Goal: Task Accomplishment & Management: Complete application form

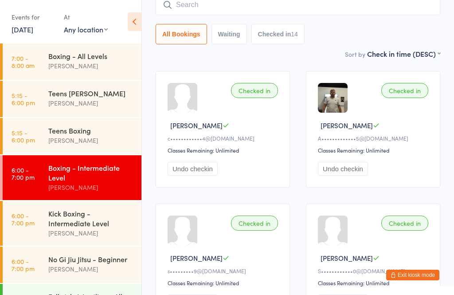
scroll to position [90, 0]
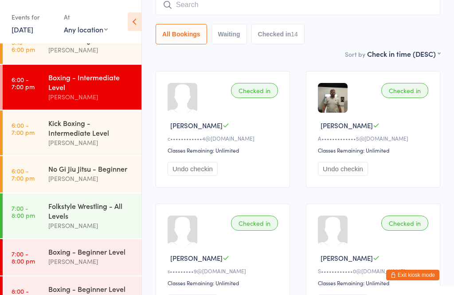
click at [109, 263] on div "[PERSON_NAME]" at bounding box center [91, 261] width 86 height 10
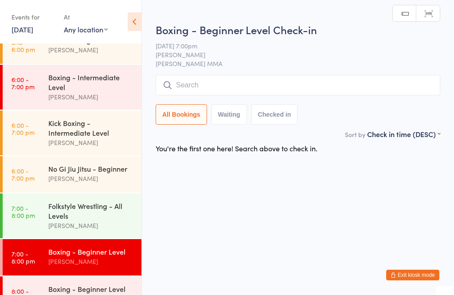
click at [222, 88] on input "search" at bounding box center [298, 85] width 284 height 20
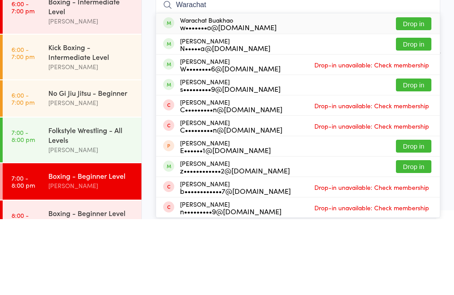
type input "Warachat"
click at [262, 89] on div "Warachat Buakhao w•••••••o@icloud.com Drop in" at bounding box center [298, 99] width 284 height 20
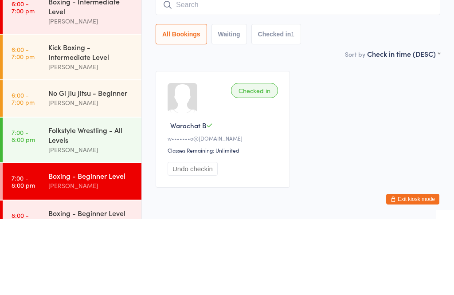
scroll to position [41, 0]
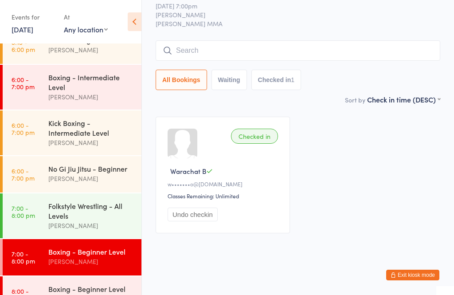
click at [413, 272] on button "Exit kiosk mode" at bounding box center [412, 274] width 53 height 11
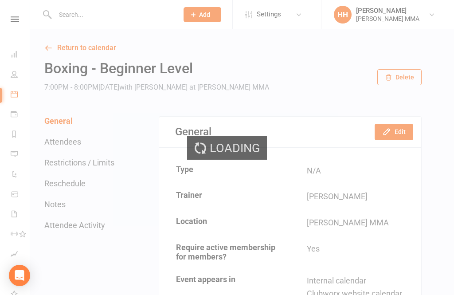
click at [192, 8] on button "Add" at bounding box center [202, 14] width 38 height 15
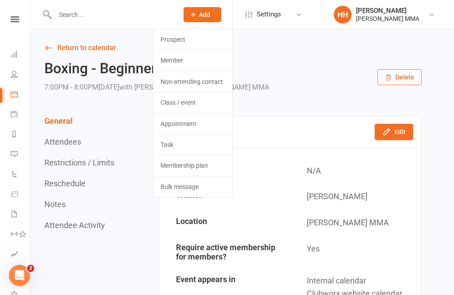
click at [174, 39] on link "Prospect" at bounding box center [192, 39] width 79 height 20
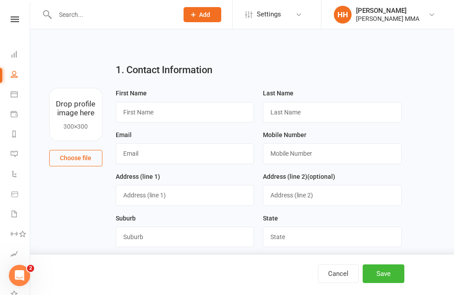
click at [183, 95] on div "First Name" at bounding box center [185, 105] width 139 height 35
click at [195, 110] on input "text" at bounding box center [185, 112] width 139 height 20
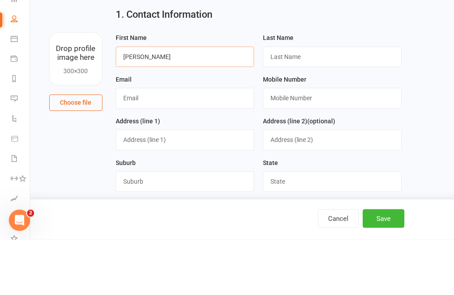
type input "Jessica"
click at [299, 102] on input "text" at bounding box center [332, 112] width 139 height 20
type input "Richards"
click at [190, 143] on input "text" at bounding box center [185, 153] width 139 height 20
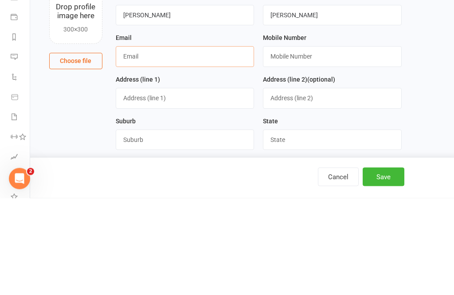
type input "J"
type input "jessierich05@gmail.com"
click at [330, 143] on input "text" at bounding box center [332, 153] width 139 height 20
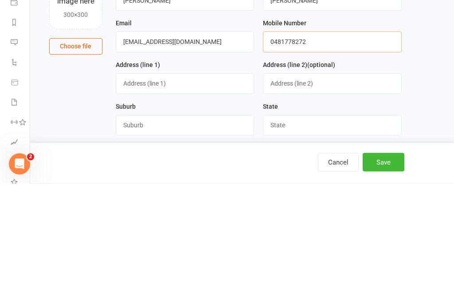
type input "0481778272"
click at [205, 185] on input "text" at bounding box center [185, 195] width 139 height 20
type input "16 Whitehaven Street"
click at [208, 226] on input "text" at bounding box center [185, 236] width 139 height 20
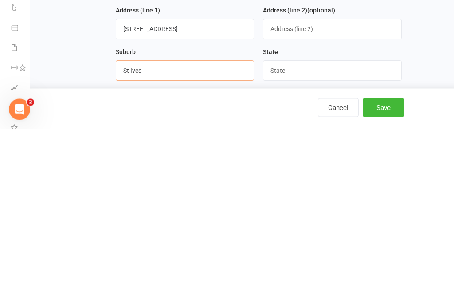
type input "St Ives"
click at [302, 226] on input "text" at bounding box center [332, 236] width 139 height 20
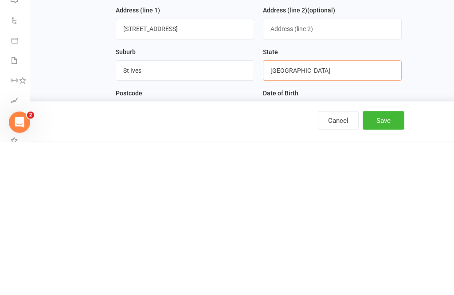
scroll to position [24, 0]
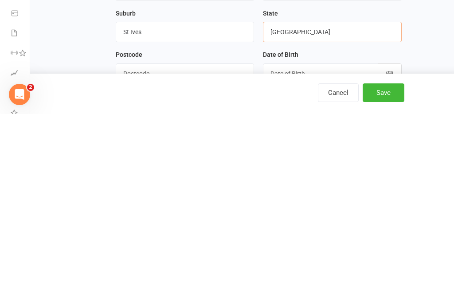
type input "NSW"
click at [197, 244] on input "text" at bounding box center [185, 254] width 139 height 20
type input "2075"
click at [321, 244] on div at bounding box center [332, 254] width 139 height 20
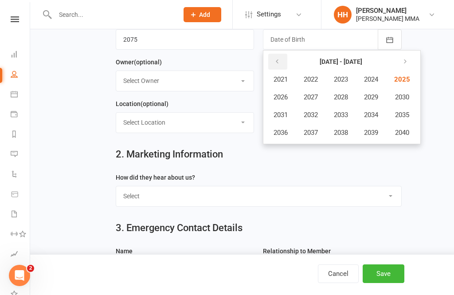
click at [277, 64] on icon "button" at bounding box center [277, 61] width 6 height 7
click at [280, 62] on button "button" at bounding box center [277, 62] width 19 height 16
click at [280, 65] on button "button" at bounding box center [277, 62] width 19 height 16
click at [400, 61] on button "button" at bounding box center [403, 62] width 19 height 16
click at [404, 66] on button "button" at bounding box center [403, 62] width 19 height 16
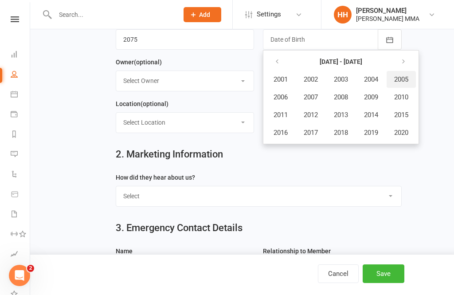
click at [403, 82] on span "2005" at bounding box center [401, 79] width 14 height 8
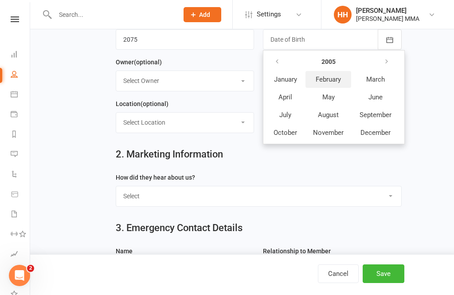
click at [334, 78] on span "February" at bounding box center [327, 79] width 25 height 8
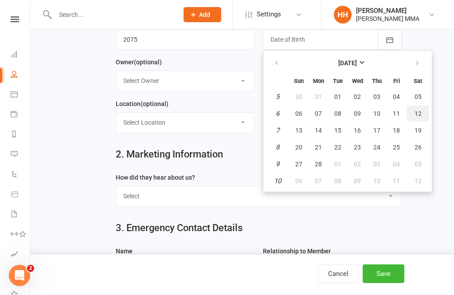
click at [414, 113] on span "12" at bounding box center [417, 113] width 7 height 7
type input "12 Feb 2005"
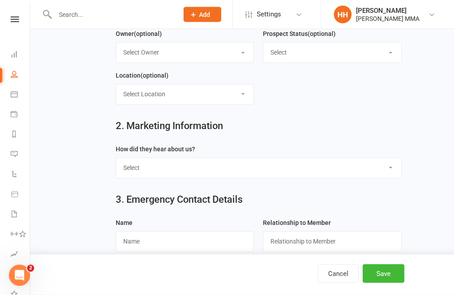
scroll to position [276, 0]
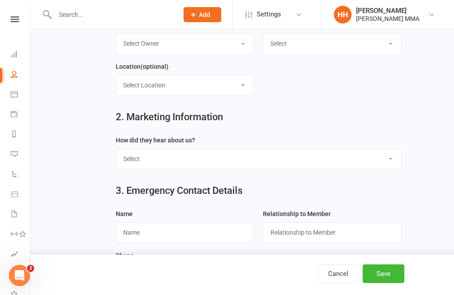
click at [277, 161] on select "Select Through A Friend Social Media Google Walk by" at bounding box center [258, 158] width 285 height 19
select select "Through A Friend"
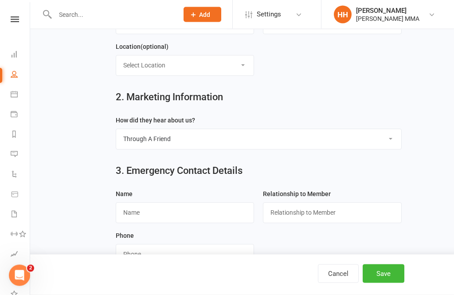
scroll to position [302, 0]
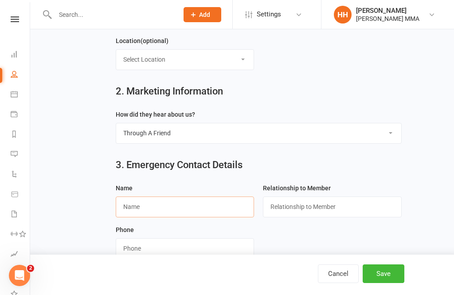
click at [187, 207] on input "text" at bounding box center [185, 206] width 139 height 20
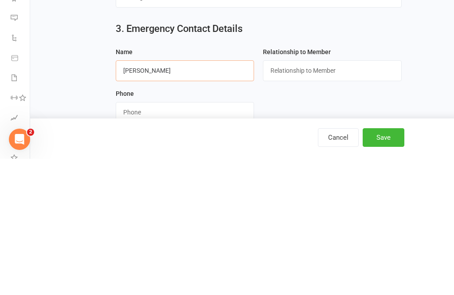
type input "Jo Richards"
click at [313, 196] on input "text" at bounding box center [332, 206] width 139 height 20
type input "Mother"
click at [198, 238] on input "string" at bounding box center [185, 248] width 139 height 20
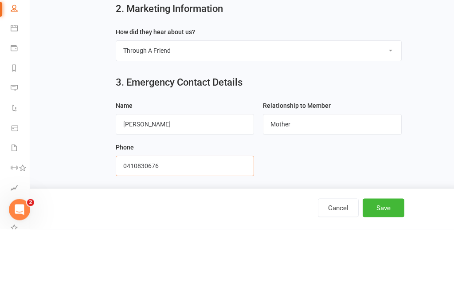
scroll to position [330, 0]
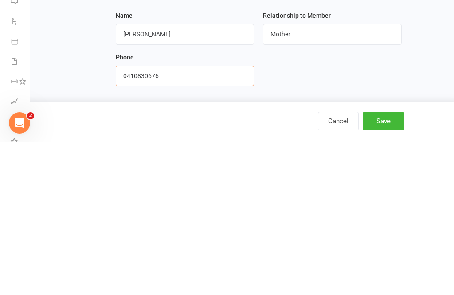
type input "0410830676"
click at [397, 264] on button "Save" at bounding box center [383, 273] width 42 height 19
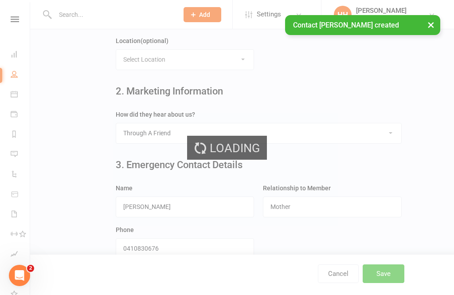
scroll to position [0, 0]
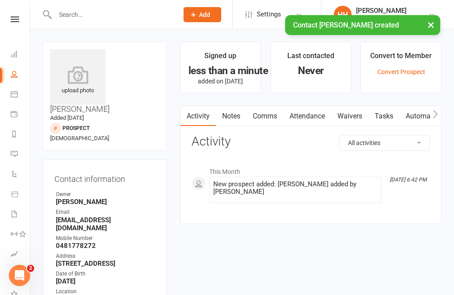
click at [357, 113] on link "Waivers" at bounding box center [349, 116] width 37 height 20
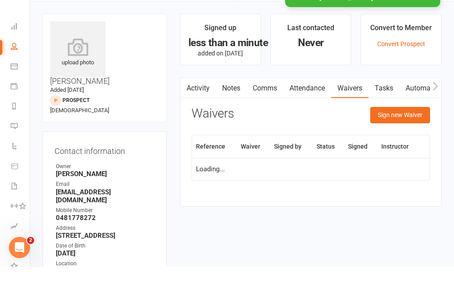
scroll to position [28, 0]
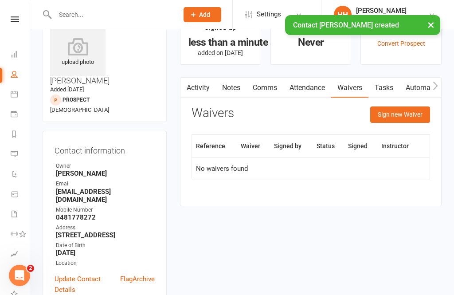
click at [396, 109] on button "Sign new Waiver" at bounding box center [400, 114] width 60 height 16
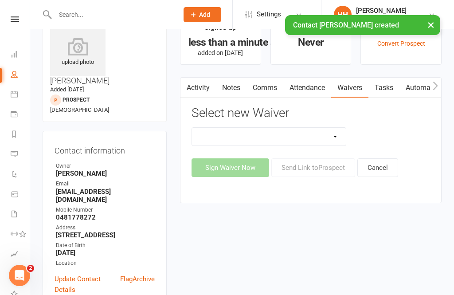
click at [290, 140] on select "Do not use - MEMBER GENERAL WAIVER Do not use - MEMBERSHIP SIGN UP Do not use -…" at bounding box center [269, 137] width 154 height 18
select select "10455"
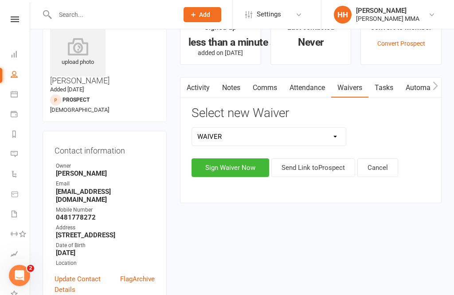
click at [227, 163] on button "Sign Waiver Now" at bounding box center [230, 167] width 78 height 19
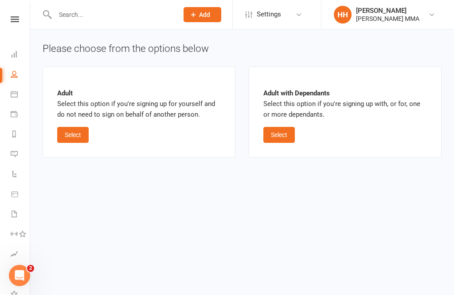
click at [70, 137] on button "Select" at bounding box center [72, 135] width 31 height 16
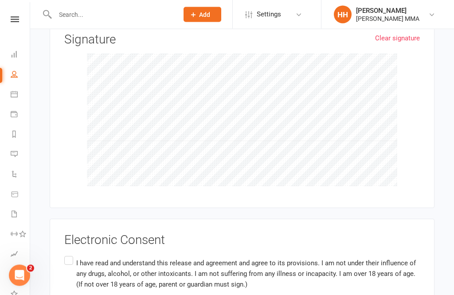
scroll to position [863, 0]
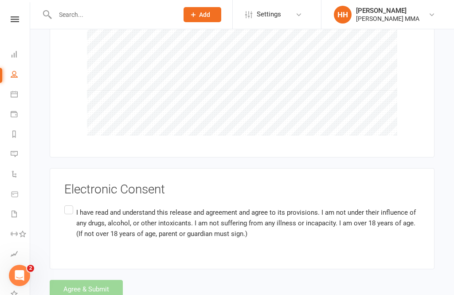
click at [72, 203] on label "I have read and understand this release and agreement and agree to its provisio…" at bounding box center [241, 222] width 355 height 39
click at [70, 203] on input "I have read and understand this release and agreement and agree to its provisio…" at bounding box center [67, 203] width 6 height 0
click at [105, 280] on button "Agree & Submit" at bounding box center [86, 289] width 73 height 19
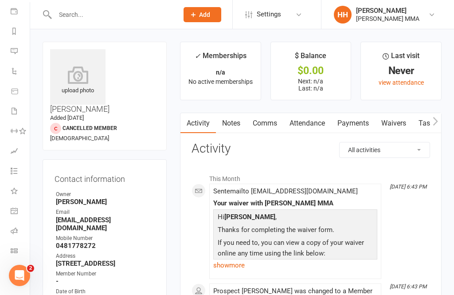
scroll to position [103, 0]
click at [15, 249] on icon at bounding box center [14, 250] width 7 height 7
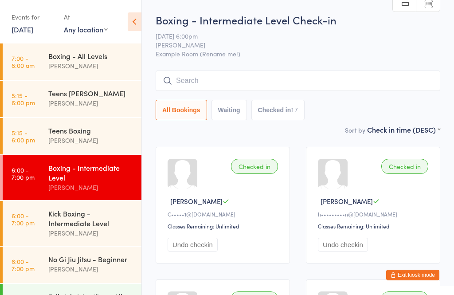
click at [413, 272] on button "Exit kiosk mode" at bounding box center [412, 274] width 53 height 11
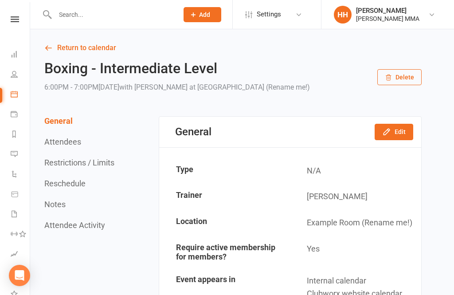
click at [87, 19] on input "text" at bounding box center [112, 14] width 120 height 12
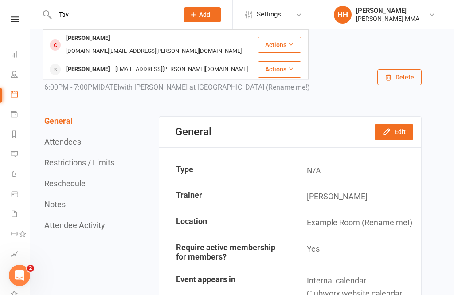
type input "Tav"
click at [80, 40] on div "Tav Hughes" at bounding box center [87, 38] width 49 height 13
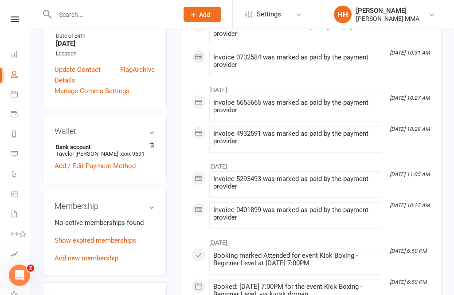
scroll to position [280, 0]
click at [94, 254] on link "Add new membership" at bounding box center [86, 258] width 64 height 8
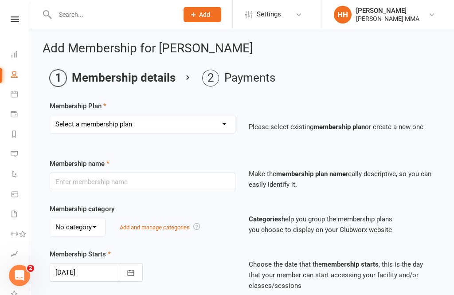
click at [129, 121] on select "Select a membership plan Create new Membership Plan Unlimited Membership Part-t…" at bounding box center [142, 124] width 185 height 18
select select "1"
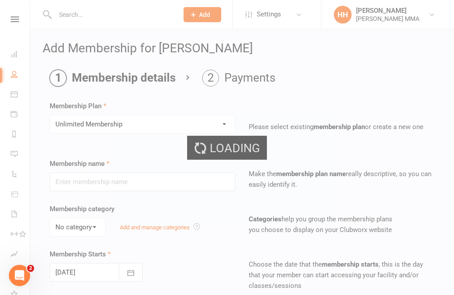
type input "Unlimited Membership"
select select "0"
type input "0"
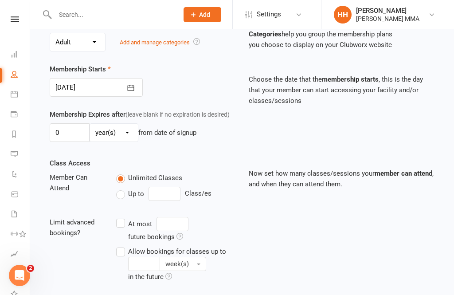
scroll to position [280, 0]
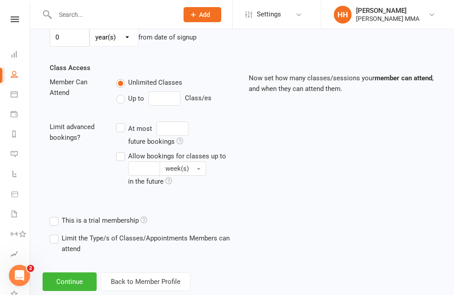
click at [78, 288] on button "Continue" at bounding box center [70, 281] width 54 height 19
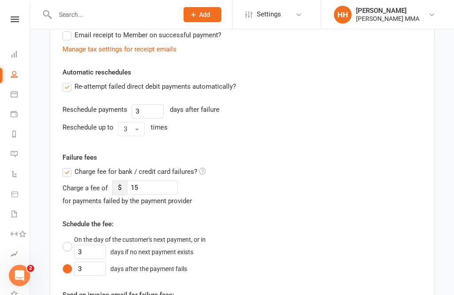
scroll to position [0, 0]
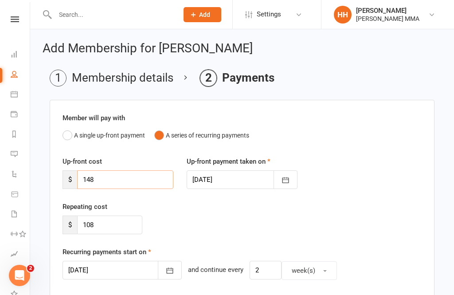
click at [137, 178] on input "148" at bounding box center [125, 179] width 96 height 19
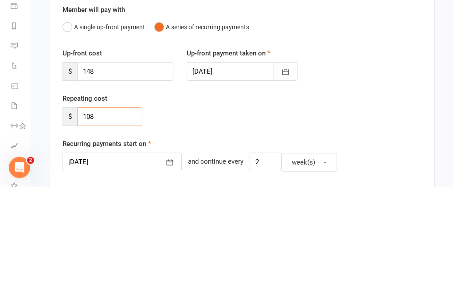
click at [122, 215] on input "108" at bounding box center [109, 224] width 65 height 19
click at [120, 215] on input "108" at bounding box center [109, 224] width 65 height 19
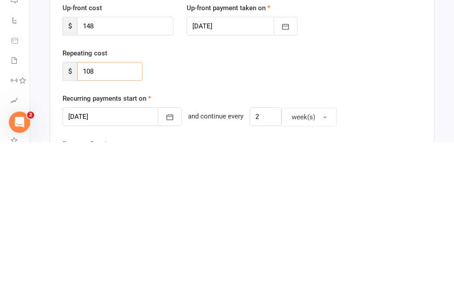
click at [120, 215] on input "108" at bounding box center [109, 224] width 65 height 19
click at [124, 215] on input "108" at bounding box center [109, 224] width 65 height 19
click at [128, 170] on input "148" at bounding box center [125, 179] width 96 height 19
click at [131, 170] on input "148" at bounding box center [125, 179] width 96 height 19
click at [109, 170] on input "148" at bounding box center [125, 179] width 96 height 19
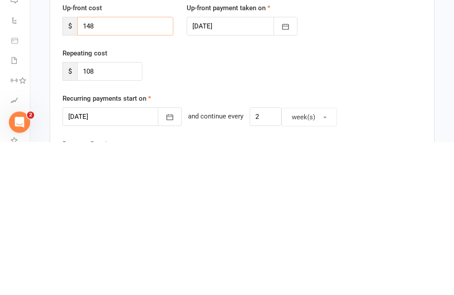
click at [130, 170] on input "148" at bounding box center [125, 179] width 96 height 19
paste input "0"
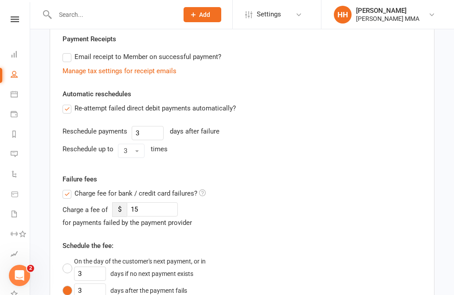
scroll to position [523, 0]
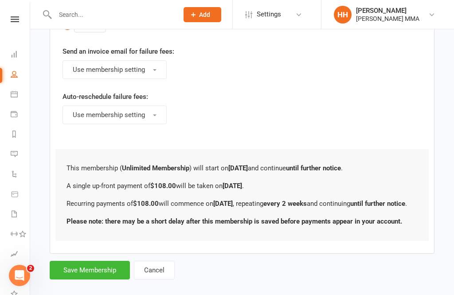
type input "108"
click at [108, 279] on button "Save Membership" at bounding box center [90, 270] width 80 height 19
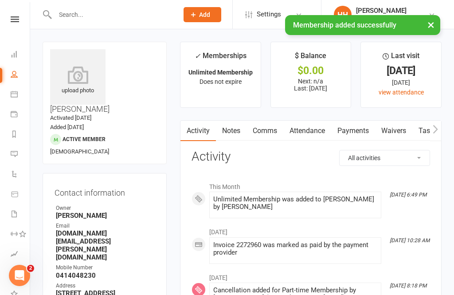
click at [408, 128] on link "Waivers" at bounding box center [393, 131] width 37 height 20
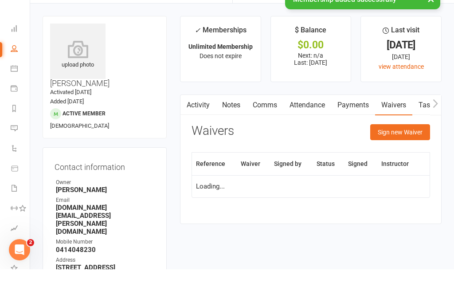
click at [401, 121] on link "Waivers" at bounding box center [393, 131] width 37 height 20
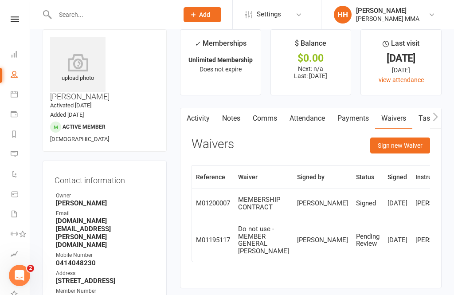
scroll to position [14, 0]
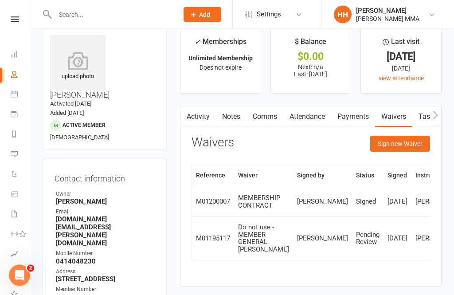
click at [352, 122] on link "Payments" at bounding box center [353, 117] width 44 height 20
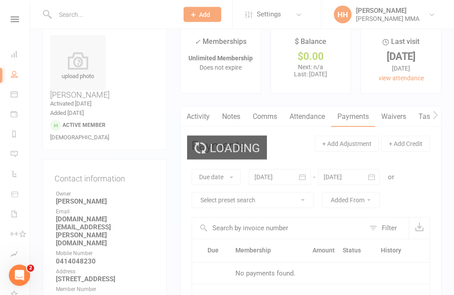
scroll to position [43, 0]
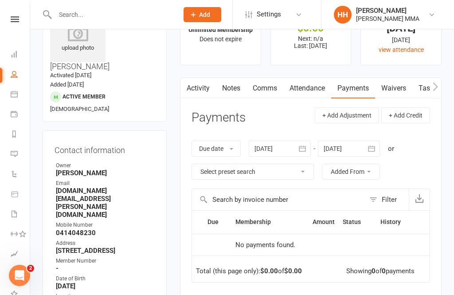
click at [201, 83] on link "Activity" at bounding box center [197, 88] width 35 height 20
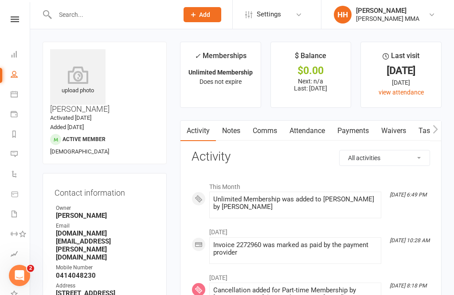
click at [357, 132] on link "Payments" at bounding box center [353, 131] width 44 height 20
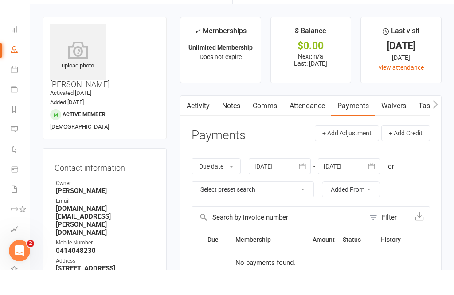
click at [389, 121] on link "Waivers" at bounding box center [393, 131] width 37 height 20
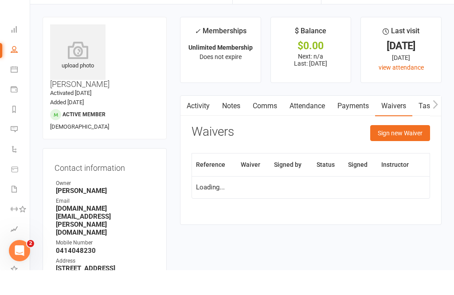
scroll to position [25, 0]
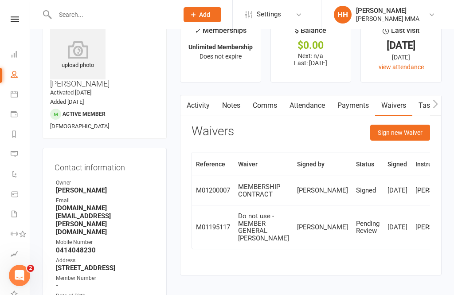
click at [358, 107] on link "Payments" at bounding box center [353, 105] width 44 height 20
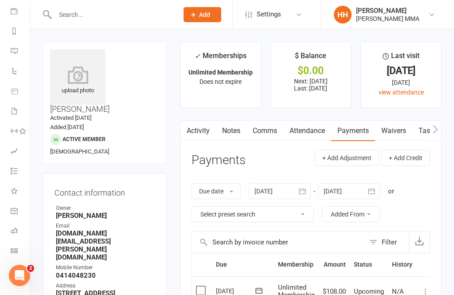
scroll to position [103, 0]
click at [14, 252] on icon at bounding box center [14, 250] width 7 height 7
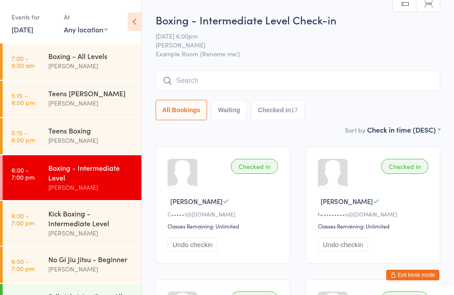
click at [415, 273] on button "Exit kiosk mode" at bounding box center [412, 274] width 53 height 11
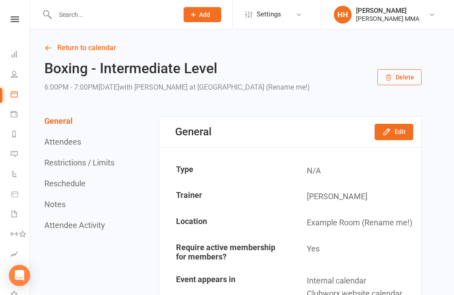
click at [204, 15] on span "Add" at bounding box center [204, 14] width 11 height 7
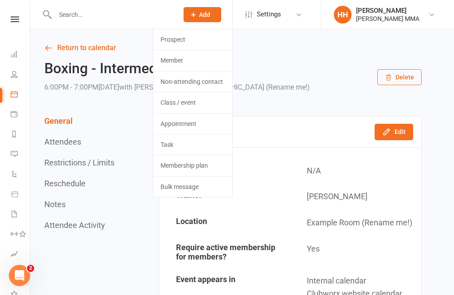
click at [204, 42] on link "Prospect" at bounding box center [192, 39] width 79 height 20
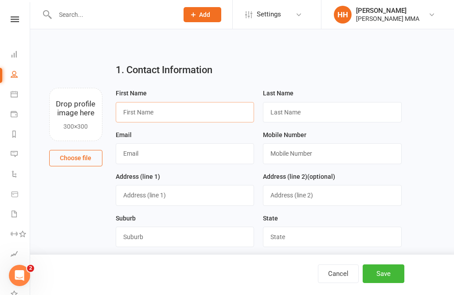
click at [206, 104] on input "text" at bounding box center [185, 112] width 139 height 20
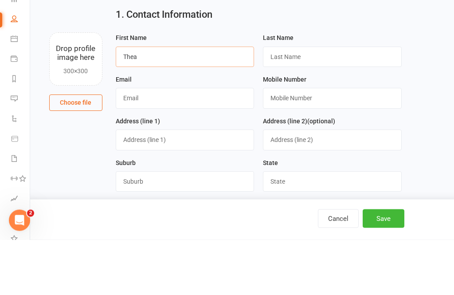
type input "Thea"
click at [330, 102] on input "text" at bounding box center [332, 112] width 139 height 20
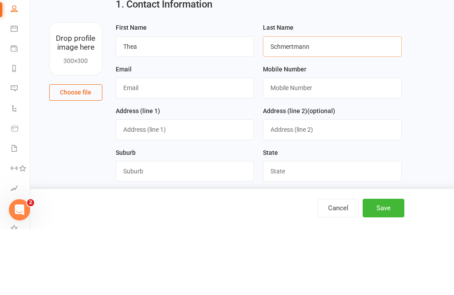
type input "Schmertmann"
click at [180, 143] on input "text" at bounding box center [185, 153] width 139 height 20
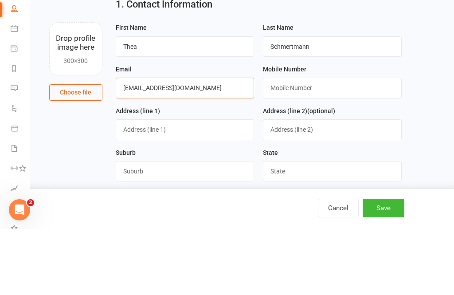
type input "Tschmertmann99@gmail.com"
click at [328, 143] on input "text" at bounding box center [332, 153] width 139 height 20
type input "0432711871"
click at [194, 185] on input "text" at bounding box center [185, 195] width 139 height 20
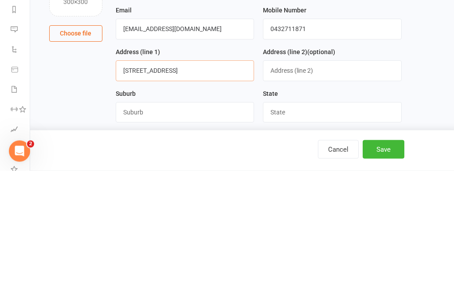
type input "33 inverallan Ave"
click at [195, 226] on input "text" at bounding box center [185, 236] width 139 height 20
type input "West pymble"
click at [315, 226] on input "text" at bounding box center [332, 236] width 139 height 20
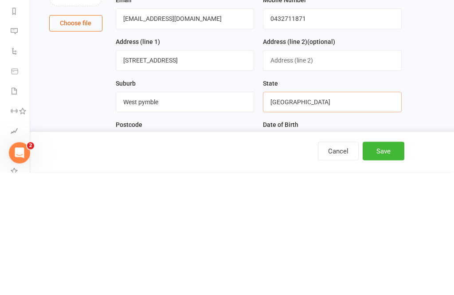
scroll to position [15, 0]
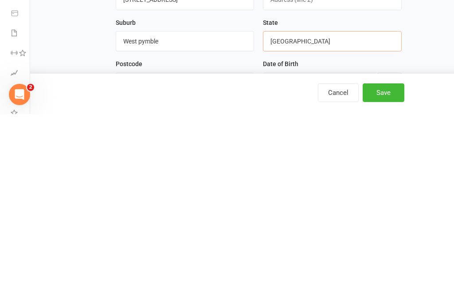
type input "[GEOGRAPHIC_DATA]"
click at [217, 253] on input "text" at bounding box center [185, 263] width 139 height 20
type input "2073"
click at [313, 253] on div at bounding box center [332, 263] width 139 height 20
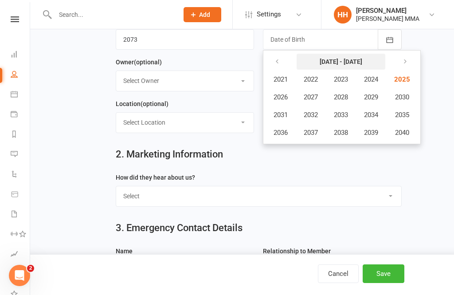
click at [337, 60] on strong "2021 - 2040" at bounding box center [340, 61] width 43 height 7
click at [274, 60] on icon "button" at bounding box center [277, 61] width 6 height 7
click at [276, 79] on span "2001" at bounding box center [280, 79] width 14 height 8
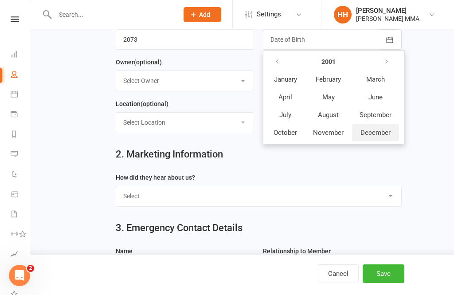
click at [381, 134] on span "December" at bounding box center [375, 132] width 30 height 8
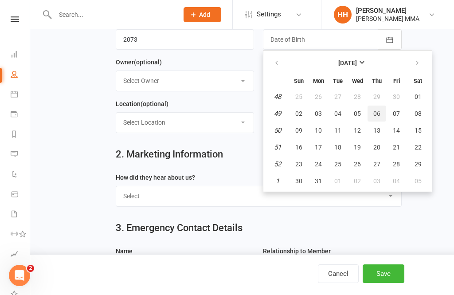
click at [377, 111] on span "06" at bounding box center [376, 113] width 7 height 7
type input "06 Dec 2001"
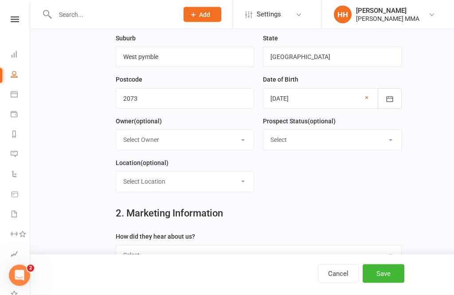
scroll to position [163, 0]
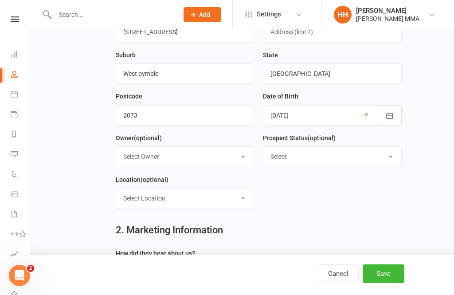
click at [223, 155] on select "Select Owner Kim Carioti Alex Carioti Holly Harpur" at bounding box center [185, 156] width 138 height 19
click at [321, 156] on select "Select" at bounding box center [332, 156] width 138 height 19
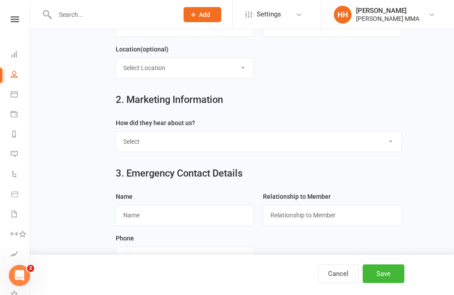
scroll to position [302, 0]
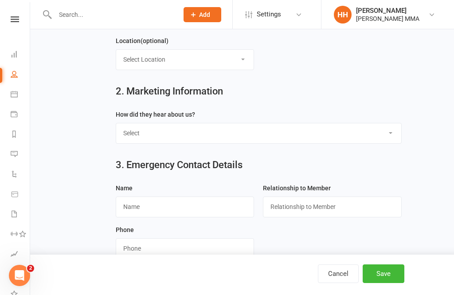
click at [292, 138] on select "Select Through A Friend Social Media Google Walk by" at bounding box center [258, 132] width 285 height 19
select select "Through A Friend"
click at [195, 209] on input "text" at bounding box center [185, 206] width 139 height 20
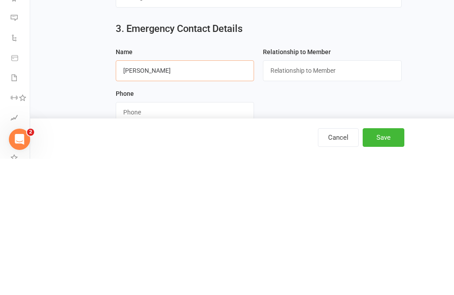
type input "Gary Schmertmann"
click at [332, 196] on input "text" at bounding box center [332, 206] width 139 height 20
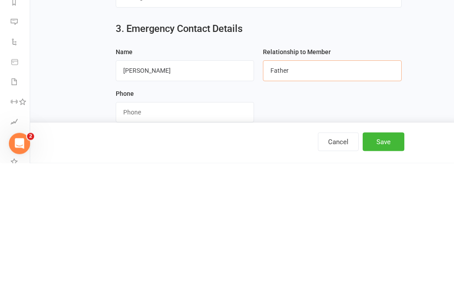
scroll to position [317, 0]
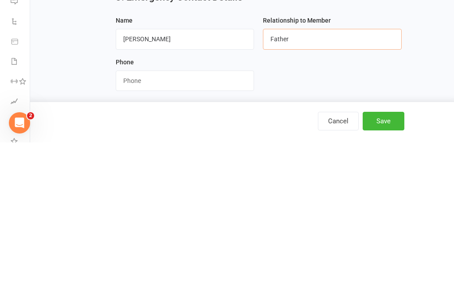
type input "Father"
click at [194, 223] on input "string" at bounding box center [185, 233] width 139 height 20
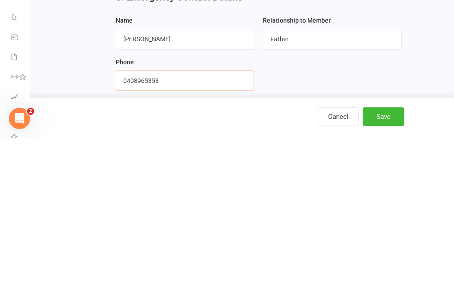
scroll to position [330, 0]
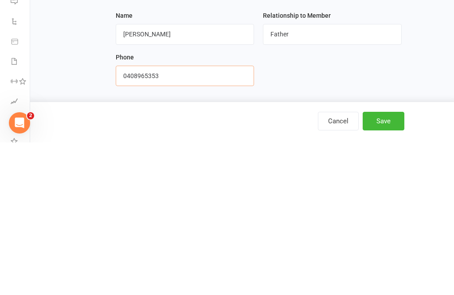
type input "0408965353"
click at [377, 264] on button "Save" at bounding box center [383, 273] width 42 height 19
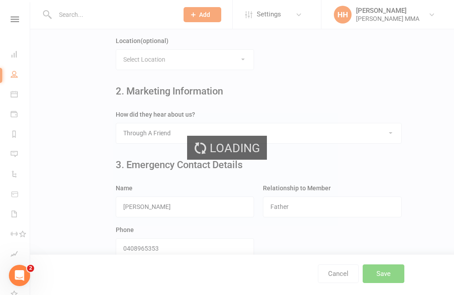
scroll to position [0, 0]
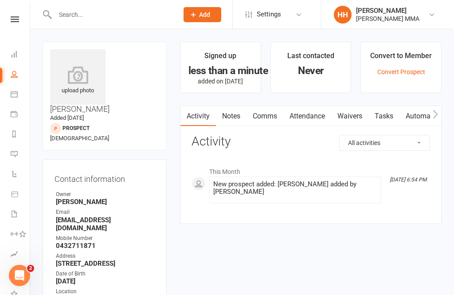
click at [349, 124] on link "Waivers" at bounding box center [349, 116] width 37 height 20
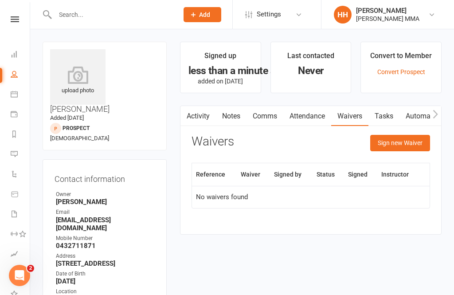
click at [396, 141] on button "Sign new Waiver" at bounding box center [400, 143] width 60 height 16
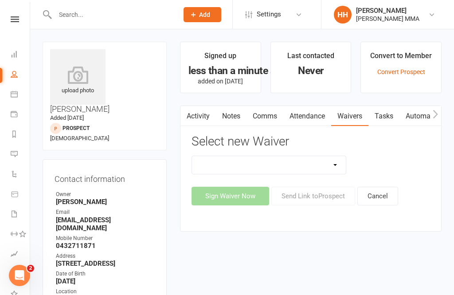
click at [333, 161] on select "Do not use - MEMBER GENERAL WAIVER Do not use - MEMBERSHIP SIGN UP Do not use -…" at bounding box center [269, 165] width 154 height 18
select select "10455"
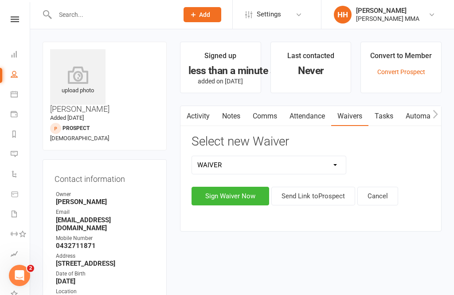
click at [257, 192] on button "Sign Waiver Now" at bounding box center [230, 196] width 78 height 19
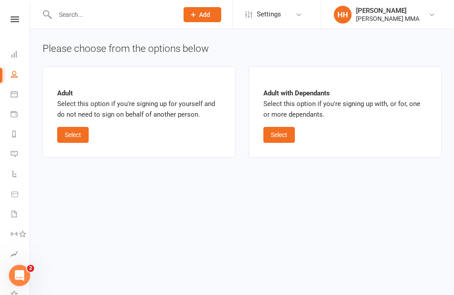
click at [82, 133] on button "Select" at bounding box center [72, 135] width 31 height 16
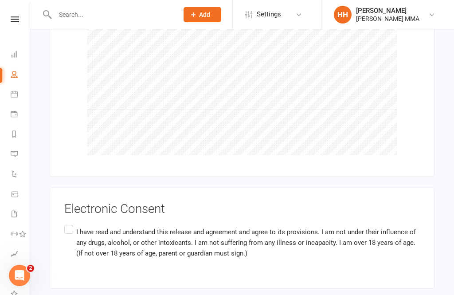
scroll to position [863, 0]
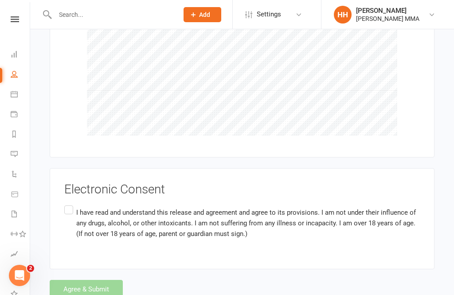
click at [76, 187] on div "Electronic Consent I have read and understand this release and agreement and ag…" at bounding box center [241, 219] width 355 height 72
click at [76, 208] on p "I have read and understand this release and agreement and agree to its provisio…" at bounding box center [247, 223] width 343 height 32
click at [70, 203] on input "I have read and understand this release and agreement and agree to its provisio…" at bounding box center [67, 203] width 6 height 0
click at [106, 281] on button "Agree & Submit" at bounding box center [86, 289] width 73 height 19
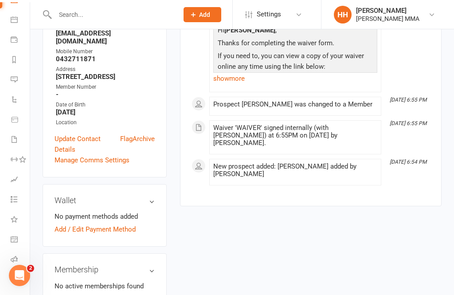
scroll to position [163, 0]
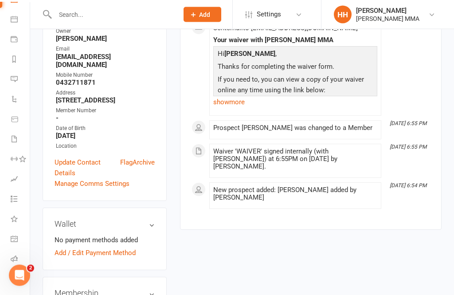
click at [16, 274] on link "Class check-in" at bounding box center [21, 280] width 20 height 20
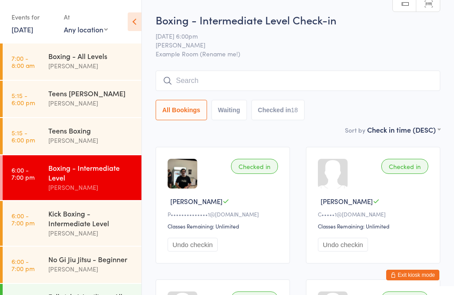
click at [245, 91] on input "search" at bounding box center [298, 80] width 284 height 20
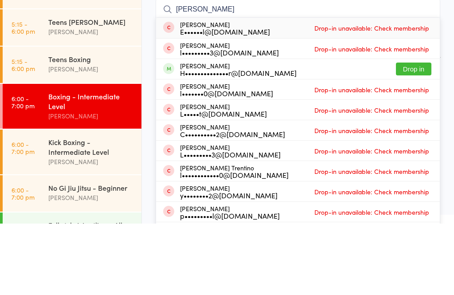
type input "Luca"
click at [408, 134] on button "Drop in" at bounding box center [413, 140] width 35 height 13
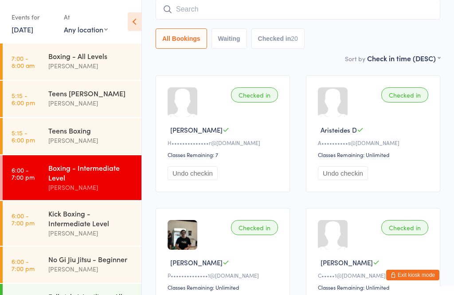
click at [232, 9] on input "search" at bounding box center [298, 9] width 284 height 20
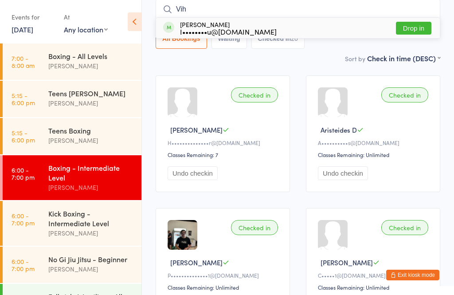
type input "Vih"
click at [278, 31] on div "Vihaan Tyagi I••••••••u@gmail.com Drop in" at bounding box center [298, 28] width 284 height 20
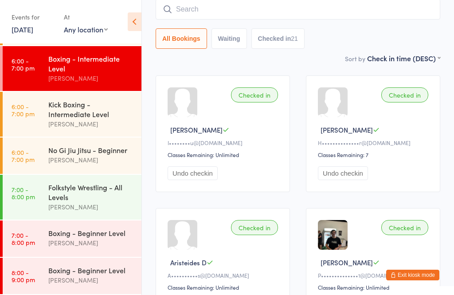
scroll to position [114, 0]
click at [109, 235] on div "Boxing - Beginner Level" at bounding box center [91, 233] width 86 height 10
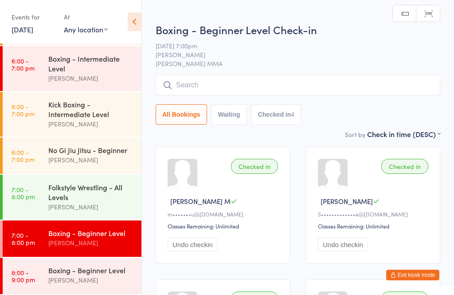
click at [219, 93] on input "search" at bounding box center [298, 85] width 284 height 20
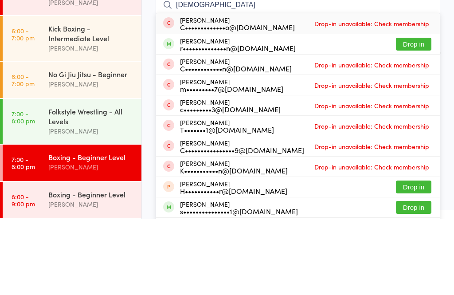
type input "Christian"
click at [411, 113] on button "Drop in" at bounding box center [413, 119] width 35 height 13
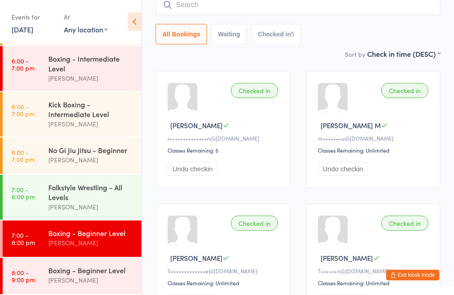
click at [403, 269] on button "Exit kiosk mode" at bounding box center [412, 274] width 53 height 11
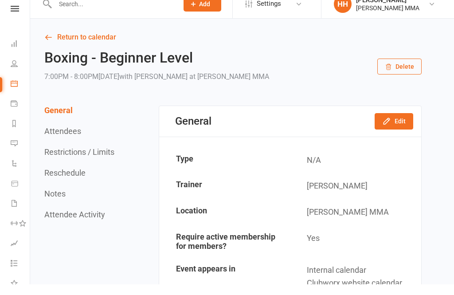
scroll to position [11, 0]
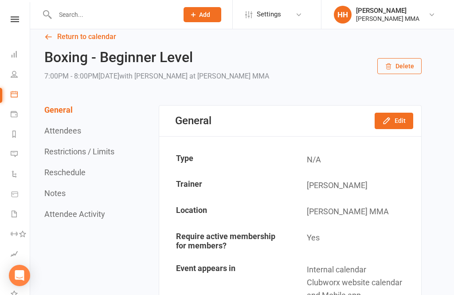
click at [15, 51] on icon at bounding box center [14, 54] width 7 height 7
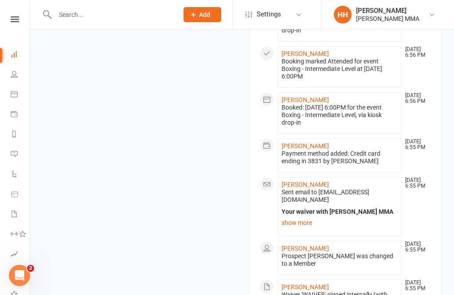
scroll to position [892, 0]
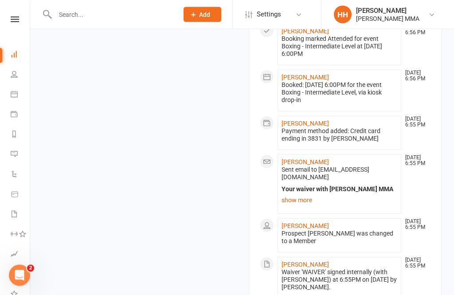
click at [303, 127] on link "[PERSON_NAME]" at bounding box center [304, 123] width 47 height 7
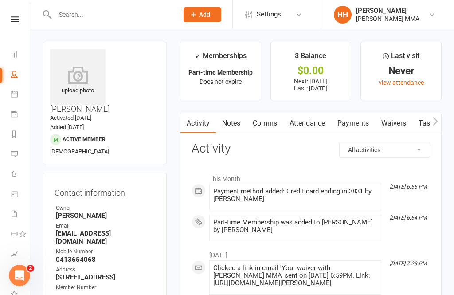
click at [130, 19] on input "text" at bounding box center [112, 14] width 120 height 12
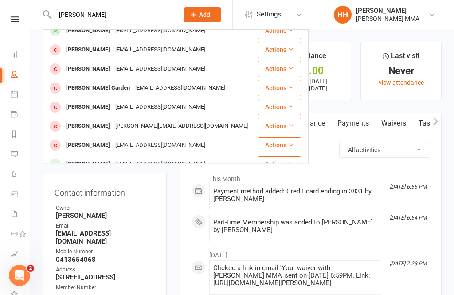
scroll to position [153, 0]
type input "[PERSON_NAME]"
click at [82, 158] on div "[PERSON_NAME]" at bounding box center [87, 164] width 49 height 13
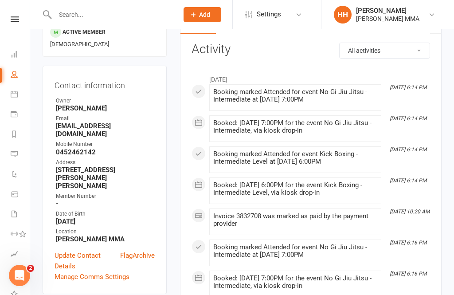
scroll to position [80, 0]
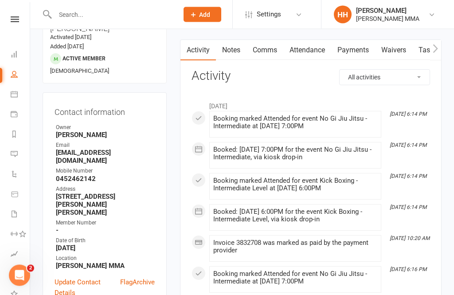
click at [74, 277] on link "Update Contact Details" at bounding box center [87, 287] width 66 height 21
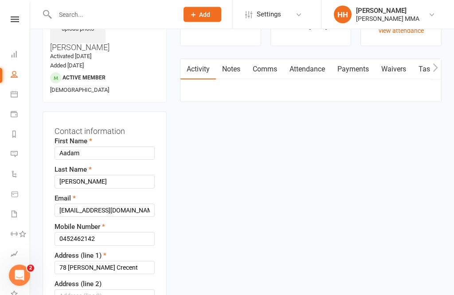
scroll to position [42, 0]
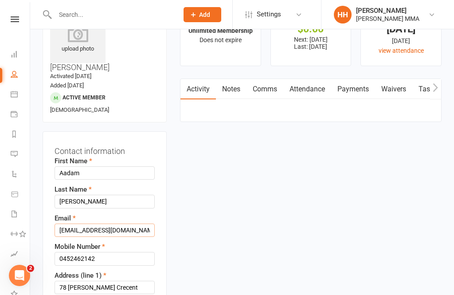
click at [135, 223] on input "xtra.alien360@gmail.com" at bounding box center [104, 229] width 100 height 13
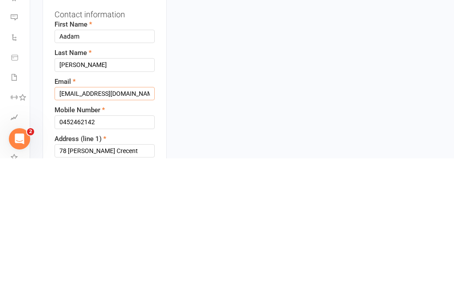
click at [119, 223] on input "xtra.alien360@gmail.com" at bounding box center [104, 229] width 100 height 13
click at [124, 223] on input "xtra.alien360@gmail.com" at bounding box center [104, 229] width 100 height 13
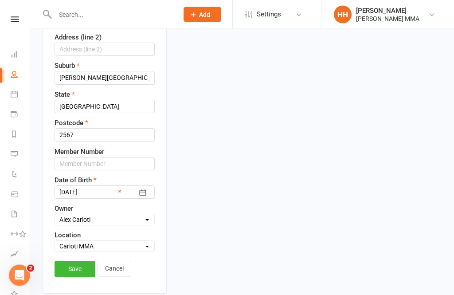
type input "Ninjaboykumar30@gmail.com"
click at [67, 261] on link "Save" at bounding box center [74, 269] width 41 height 16
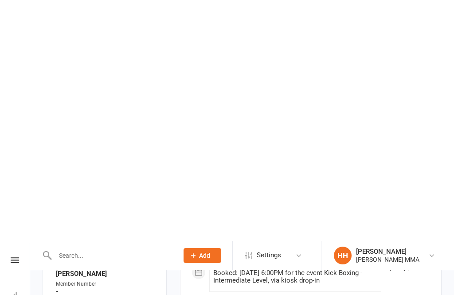
scroll to position [0, 0]
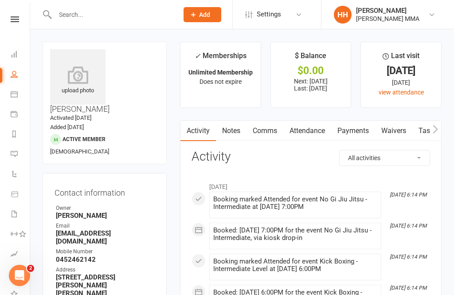
click at [392, 125] on link "Waivers" at bounding box center [393, 131] width 37 height 20
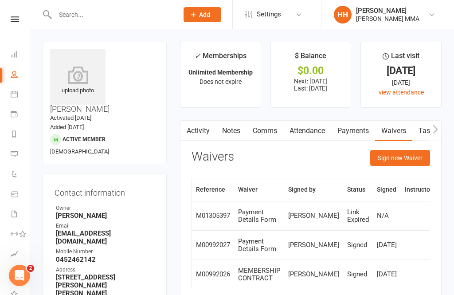
click at [399, 152] on button "Sign new Waiver" at bounding box center [400, 158] width 60 height 16
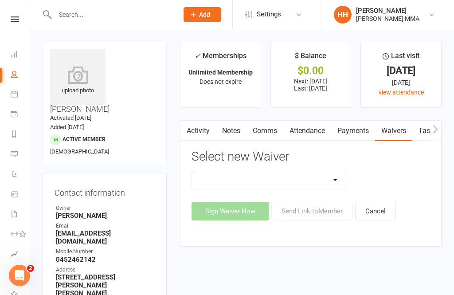
click at [334, 184] on select "Do not use - MEMBER GENERAL WAIVER Do not use - MEMBERSHIP SIGN UP Do not use -…" at bounding box center [269, 180] width 154 height 18
select select "10479"
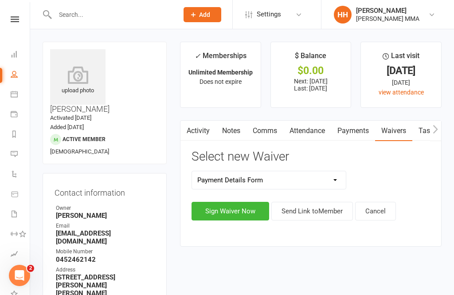
click at [313, 209] on button "Send Link to Member" at bounding box center [312, 211] width 82 height 19
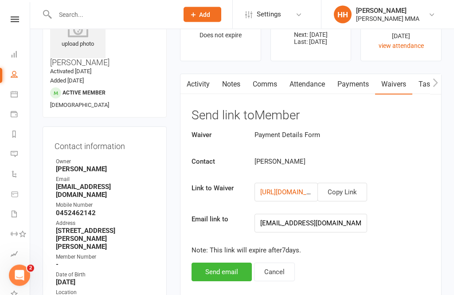
click at [236, 268] on button "Send email" at bounding box center [221, 272] width 60 height 19
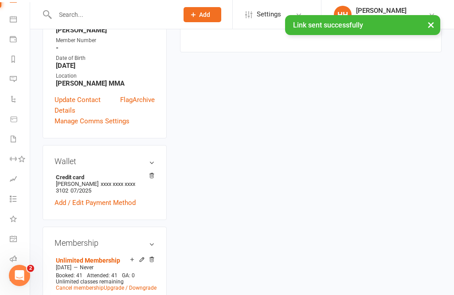
scroll to position [74, 1]
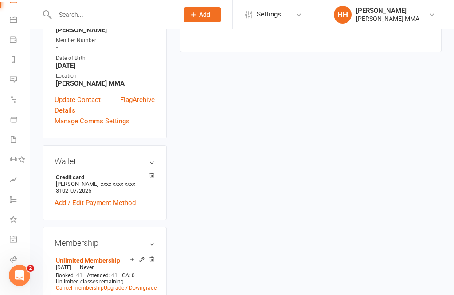
click at [14, 275] on link "Class check-in" at bounding box center [20, 280] width 20 height 20
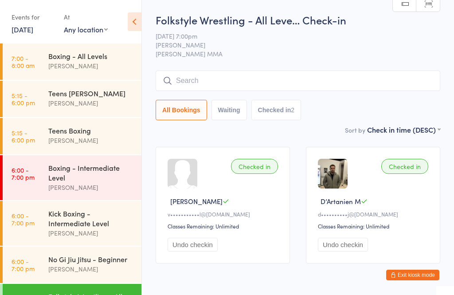
click at [422, 269] on button "Exit kiosk mode" at bounding box center [412, 274] width 53 height 11
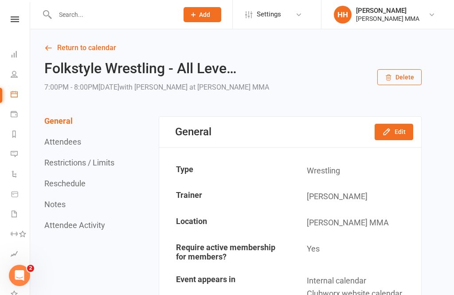
click at [136, 17] on input "text" at bounding box center [112, 14] width 120 height 12
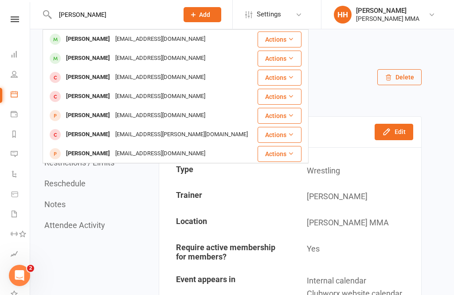
type input "[PERSON_NAME]"
click at [196, 42] on div "[PERSON_NAME] [EMAIL_ADDRESS][DOMAIN_NAME]" at bounding box center [149, 39] width 213 height 18
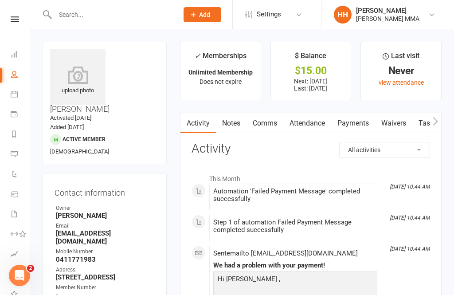
click at [355, 116] on link "Payments" at bounding box center [353, 123] width 44 height 20
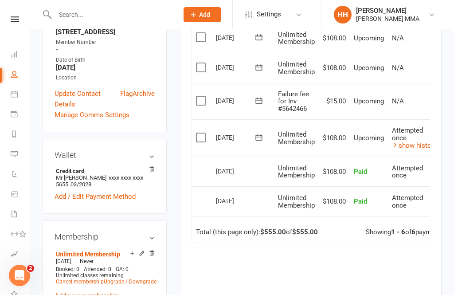
scroll to position [246, 0]
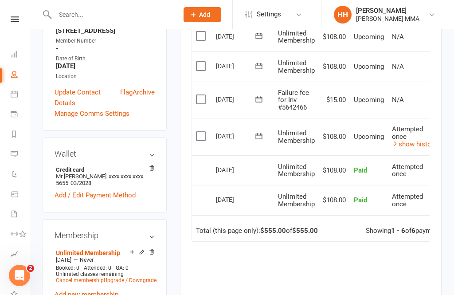
click at [256, 132] on icon at bounding box center [258, 136] width 9 height 9
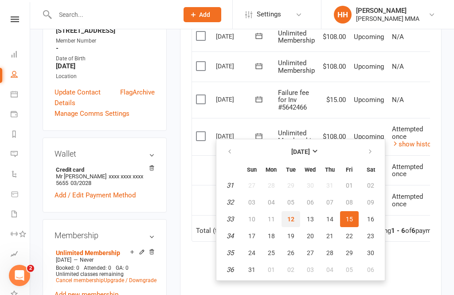
click at [288, 217] on span "12" at bounding box center [290, 218] width 7 height 7
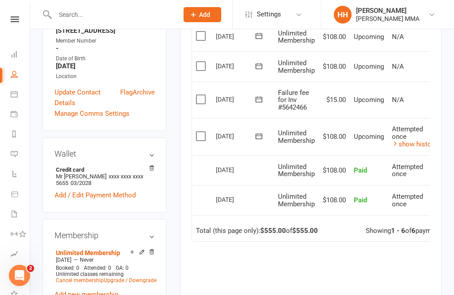
scroll to position [275, 0]
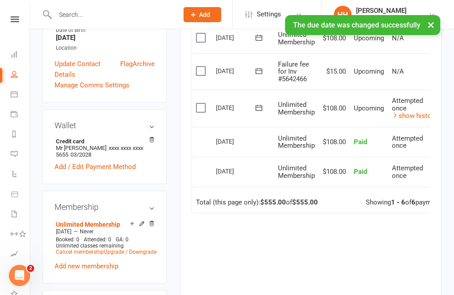
click at [262, 67] on icon at bounding box center [258, 70] width 9 height 9
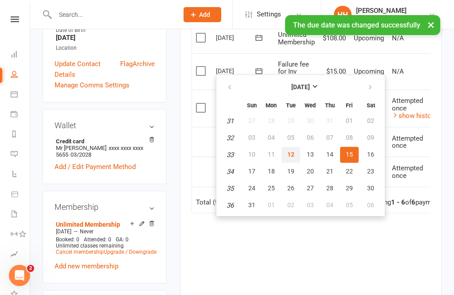
click at [293, 150] on button "12" at bounding box center [290, 155] width 19 height 16
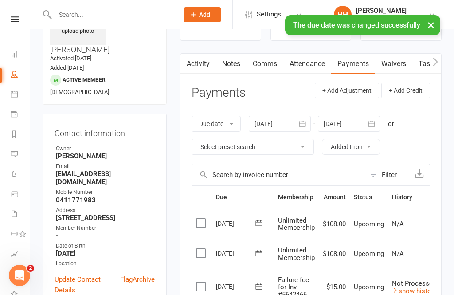
scroll to position [0, 0]
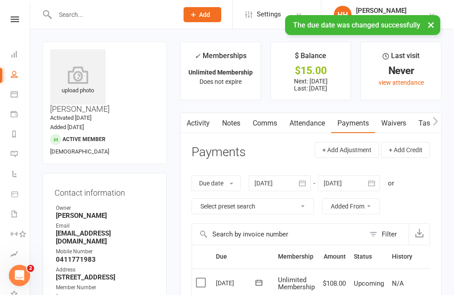
click at [16, 62] on link "Dashboard" at bounding box center [21, 55] width 20 height 20
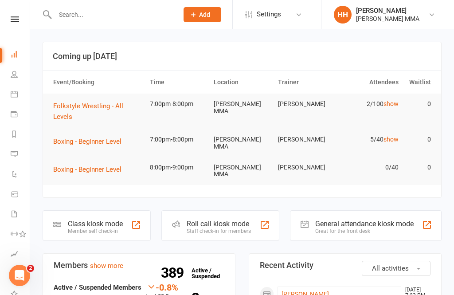
click at [126, 20] on input "text" at bounding box center [112, 14] width 120 height 12
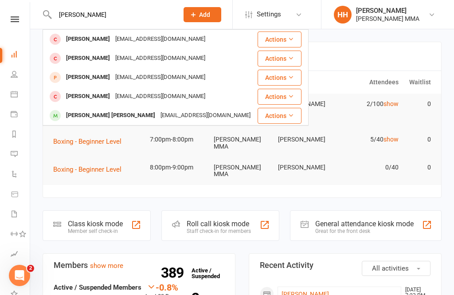
click at [71, 16] on input "[PERSON_NAME]" at bounding box center [112, 14] width 120 height 12
click at [65, 16] on input "[PERSON_NAME]" at bounding box center [112, 14] width 120 height 12
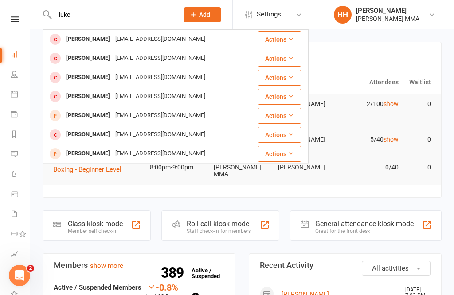
type input "luke"
click at [144, 78] on div "[EMAIL_ADDRESS][DOMAIN_NAME]" at bounding box center [160, 77] width 95 height 13
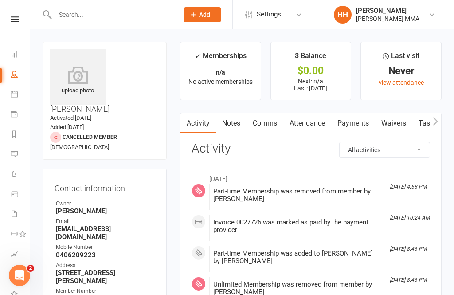
click at [240, 126] on link "Notes" at bounding box center [231, 123] width 31 height 20
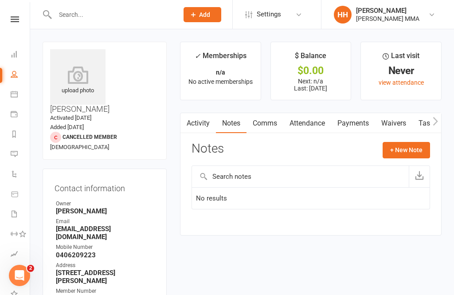
click at [206, 124] on link "Activity" at bounding box center [197, 123] width 35 height 20
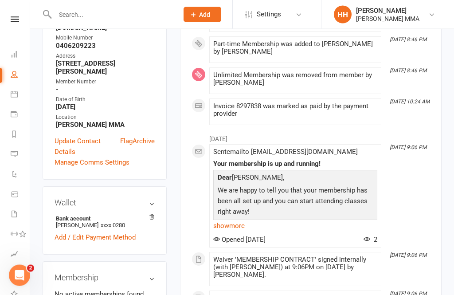
scroll to position [220, 0]
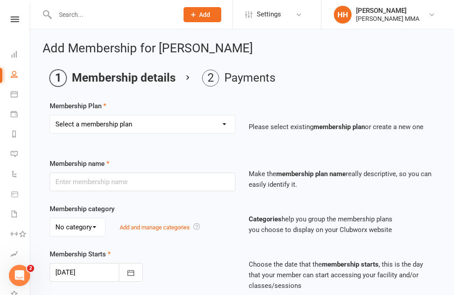
click at [191, 121] on select "Select a membership plan Create new Membership Plan Unlimited Membership Part-t…" at bounding box center [142, 124] width 185 height 18
select select "2"
type input "Part-time Membership"
select select "0"
type input "0"
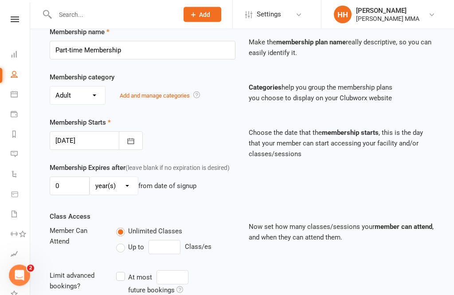
scroll to position [280, 0]
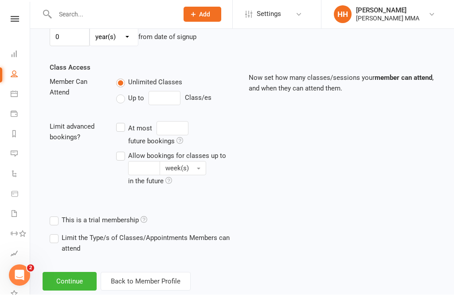
click at [77, 288] on button "Continue" at bounding box center [70, 281] width 54 height 19
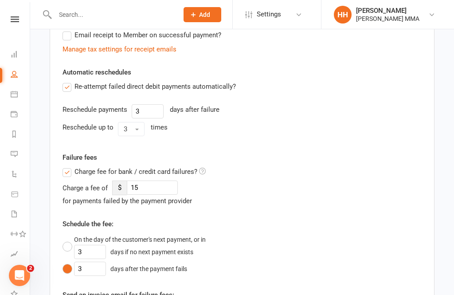
scroll to position [0, 0]
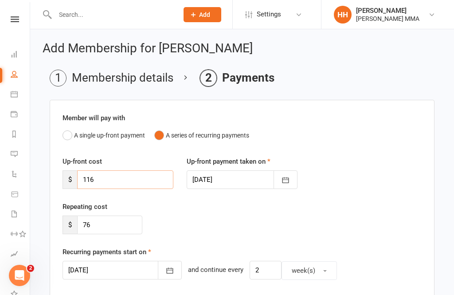
click at [148, 184] on input "116" at bounding box center [125, 179] width 96 height 19
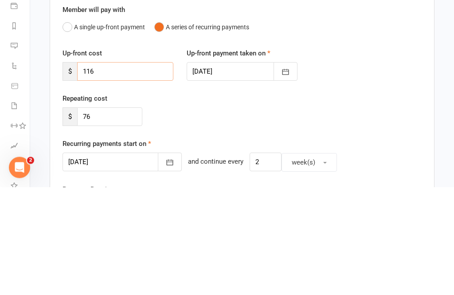
click at [124, 170] on input "116" at bounding box center [125, 179] width 96 height 19
click at [131, 170] on input "116" at bounding box center [125, 179] width 96 height 19
click at [109, 215] on input "76" at bounding box center [109, 224] width 65 height 19
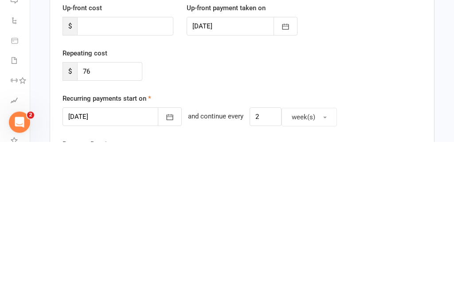
click at [115, 261] on div at bounding box center [121, 270] width 119 height 19
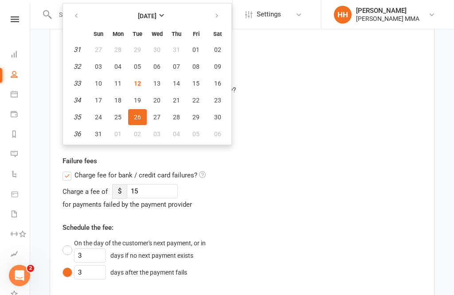
click at [289, 132] on div "Reschedule up to 3 times" at bounding box center [241, 132] width 359 height 14
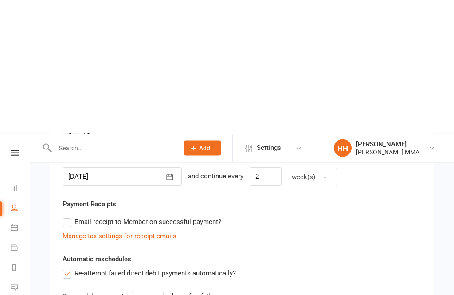
scroll to position [0, 0]
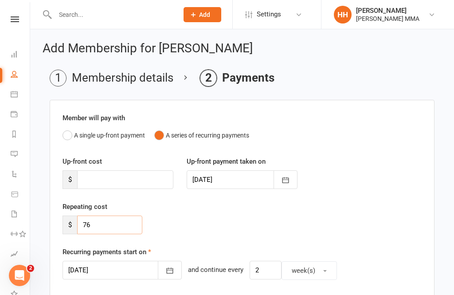
click at [109, 222] on input "76" at bounding box center [109, 224] width 65 height 19
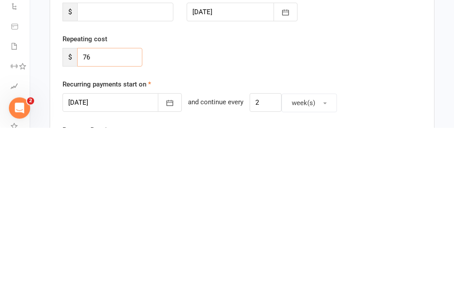
click at [121, 215] on input "76" at bounding box center [109, 224] width 65 height 19
click at [124, 215] on input "76" at bounding box center [109, 224] width 65 height 19
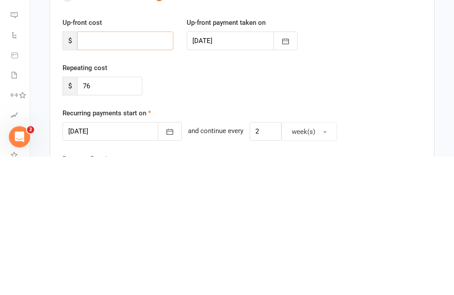
click at [155, 170] on input "number" at bounding box center [125, 179] width 96 height 19
click at [124, 170] on input "number" at bounding box center [125, 179] width 96 height 19
click at [108, 170] on input "number" at bounding box center [125, 179] width 96 height 19
paste input "76"
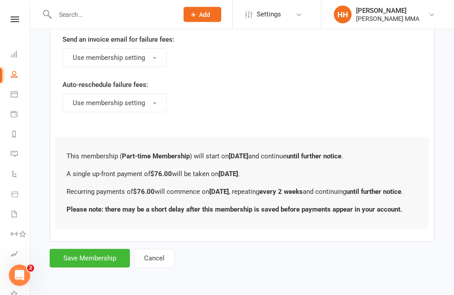
scroll to position [552, 0]
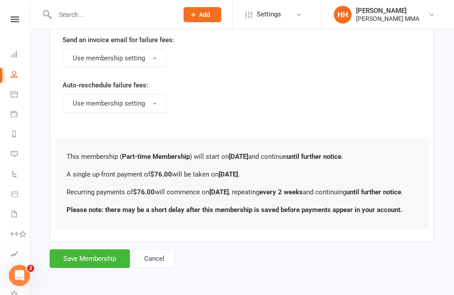
type input "76"
click at [124, 249] on button "Save Membership" at bounding box center [90, 258] width 80 height 19
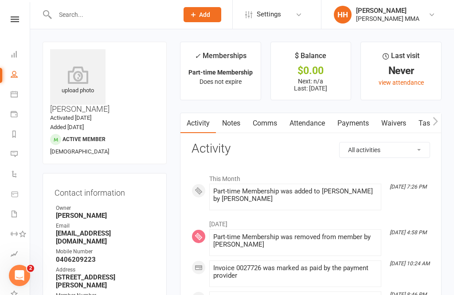
click at [359, 124] on link "Payments" at bounding box center [353, 123] width 44 height 20
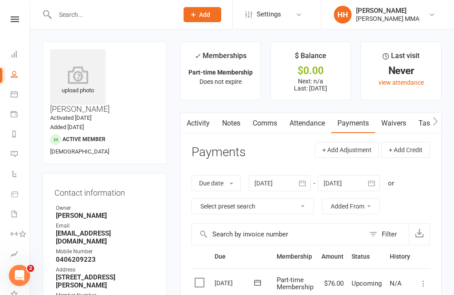
click at [15, 60] on link "Dashboard" at bounding box center [21, 55] width 20 height 20
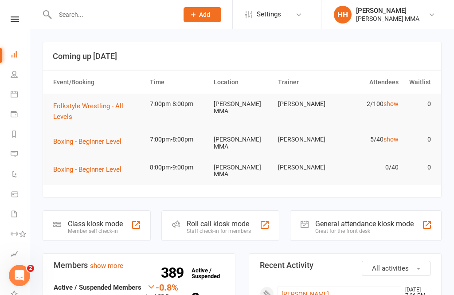
click at [121, 9] on input "text" at bounding box center [112, 14] width 120 height 12
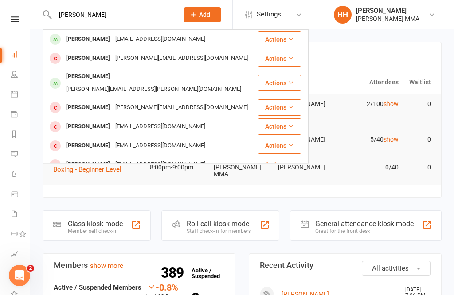
type input "[PERSON_NAME]"
click at [154, 39] on div "[EMAIL_ADDRESS][DOMAIN_NAME]" at bounding box center [160, 39] width 95 height 13
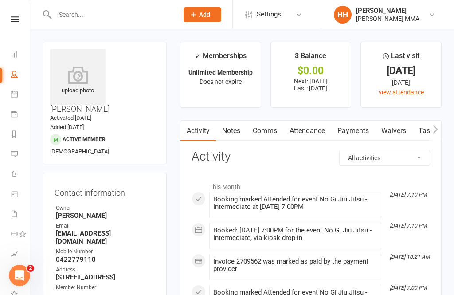
click at [361, 131] on link "Payments" at bounding box center [353, 131] width 44 height 20
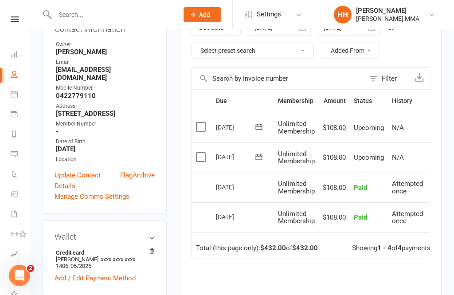
scroll to position [166, 0]
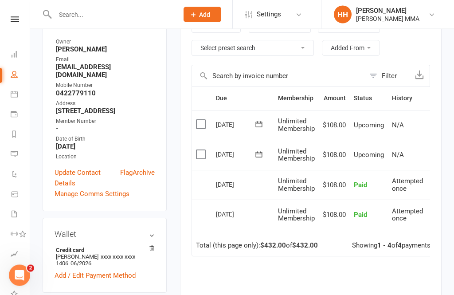
click at [375, 275] on div "Due Contact Membership Amount Status History Invoice # Select this [DATE] [PERS…" at bounding box center [310, 229] width 238 height 284
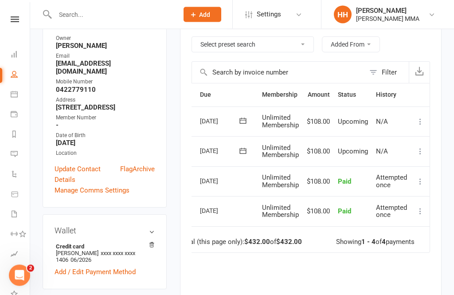
scroll to position [0, 12]
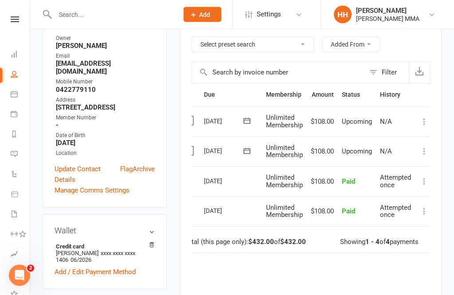
click at [424, 147] on icon at bounding box center [424, 151] width 9 height 9
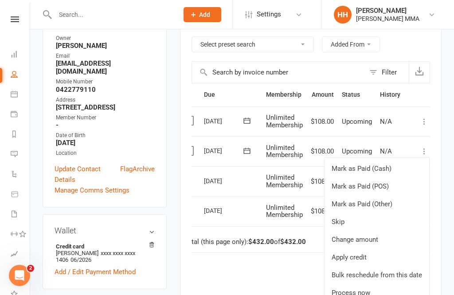
scroll to position [0, 13]
click at [381, 230] on link "Change amount" at bounding box center [375, 239] width 105 height 18
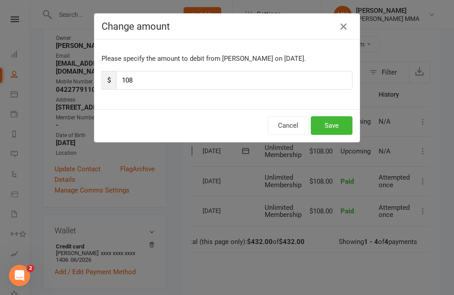
click at [220, 77] on input "108" at bounding box center [234, 80] width 236 height 19
type input "1"
type input "54"
click at [337, 124] on button "Save" at bounding box center [332, 125] width 42 height 19
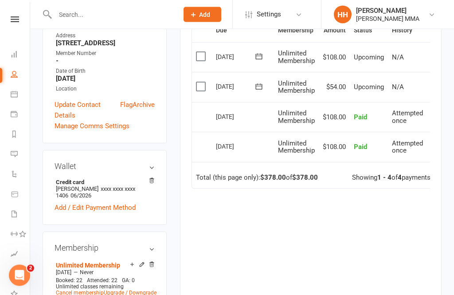
scroll to position [234, 0]
click at [80, 289] on link "Cancel membership" at bounding box center [80, 292] width 48 height 6
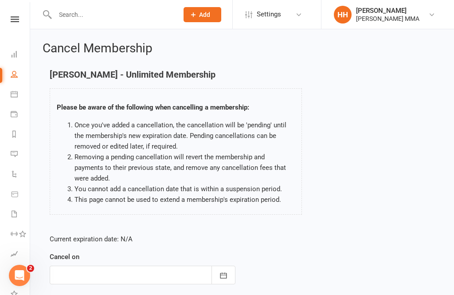
click at [226, 278] on icon "button" at bounding box center [223, 275] width 9 height 9
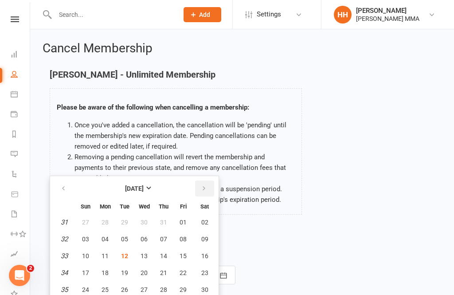
click at [208, 187] on button "button" at bounding box center [204, 188] width 19 height 16
click at [124, 225] on span "02" at bounding box center [124, 221] width 7 height 7
type input "[DATE]"
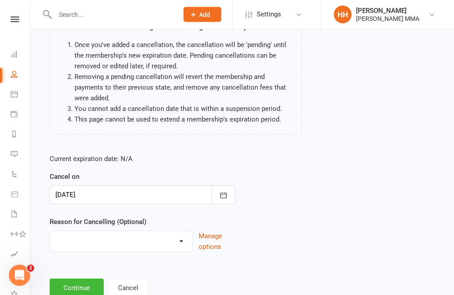
scroll to position [85, 0]
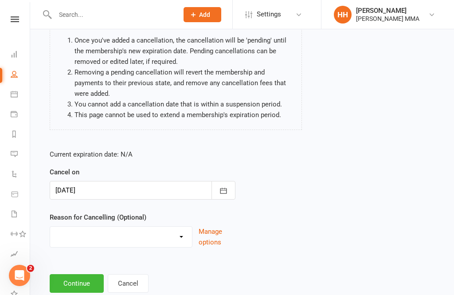
click at [298, 251] on div "Current expiration date: N/A Cancel on [DATE] [DATE] Sun Mon Tue Wed Thu Fri Sa…" at bounding box center [242, 200] width 398 height 117
click at [130, 239] on select "Holiday Injury Other reason" at bounding box center [121, 235] width 142 height 18
select select "0"
click at [88, 274] on button "Continue" at bounding box center [77, 283] width 54 height 19
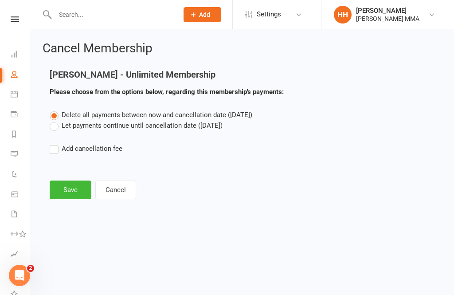
scroll to position [0, 0]
click at [90, 127] on label "Let payments continue until cancellation date ([DATE])" at bounding box center [136, 125] width 173 height 11
click at [55, 120] on input "Let payments continue until cancellation date ([DATE])" at bounding box center [53, 120] width 6 height 0
click at [78, 192] on button "Save" at bounding box center [71, 189] width 42 height 19
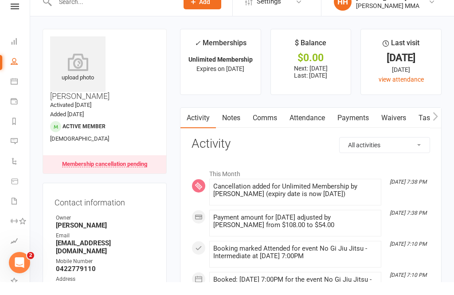
scroll to position [13, 0]
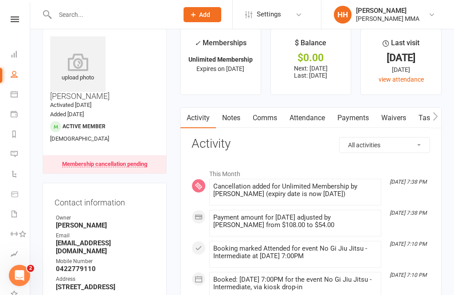
click at [353, 119] on link "Payments" at bounding box center [353, 118] width 44 height 20
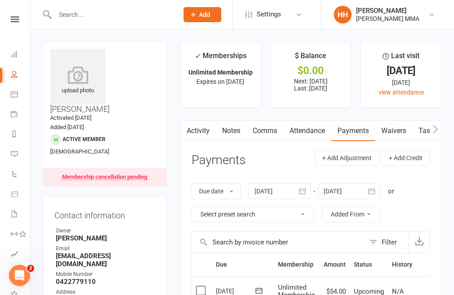
click at [12, 55] on icon at bounding box center [14, 54] width 7 height 7
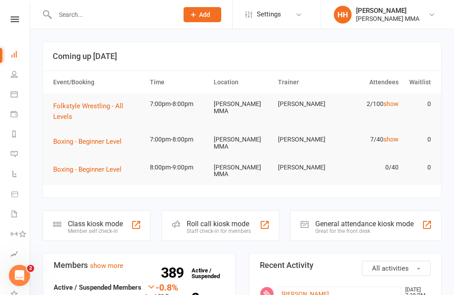
click at [12, 77] on icon at bounding box center [14, 73] width 7 height 7
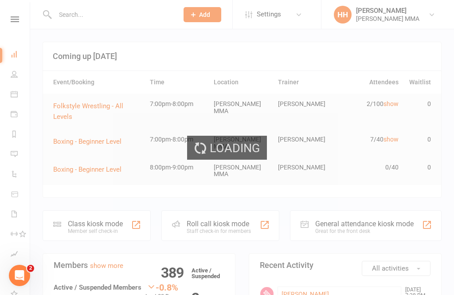
select select "100"
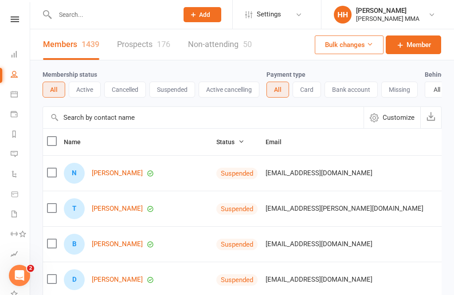
click at [11, 51] on icon at bounding box center [14, 54] width 7 height 7
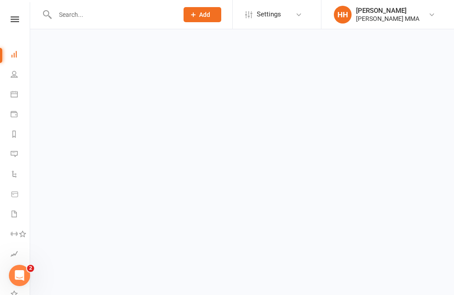
click at [24, 54] on link "Dashboard" at bounding box center [21, 55] width 20 height 20
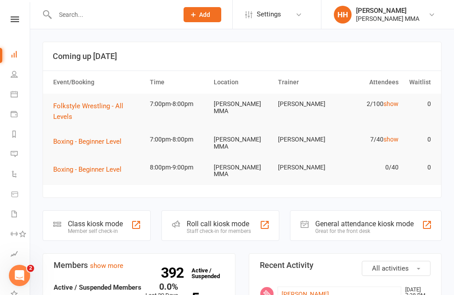
click at [16, 51] on icon at bounding box center [14, 54] width 7 height 7
click at [14, 75] on icon at bounding box center [14, 73] width 7 height 7
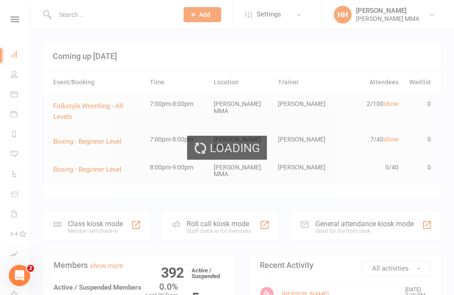
select select "100"
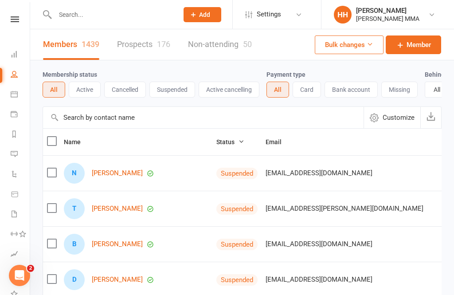
click at [12, 59] on link "Dashboard" at bounding box center [21, 55] width 20 height 20
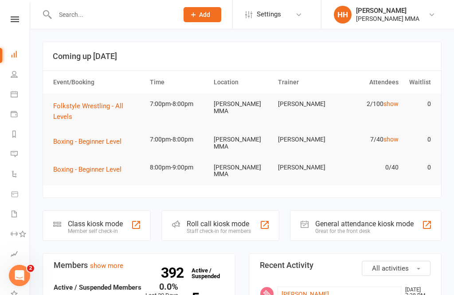
click at [12, 59] on link "Dashboard" at bounding box center [21, 55] width 20 height 20
